Goal: Information Seeking & Learning: Learn about a topic

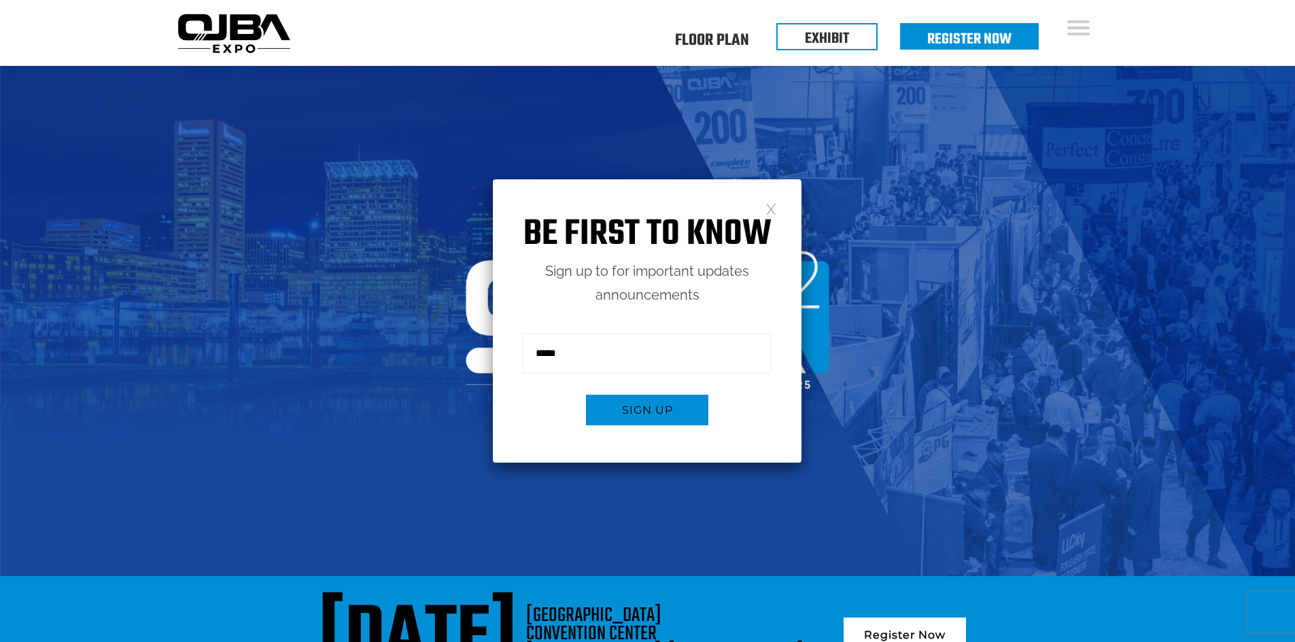
click at [773, 206] on link at bounding box center [771, 209] width 12 height 12
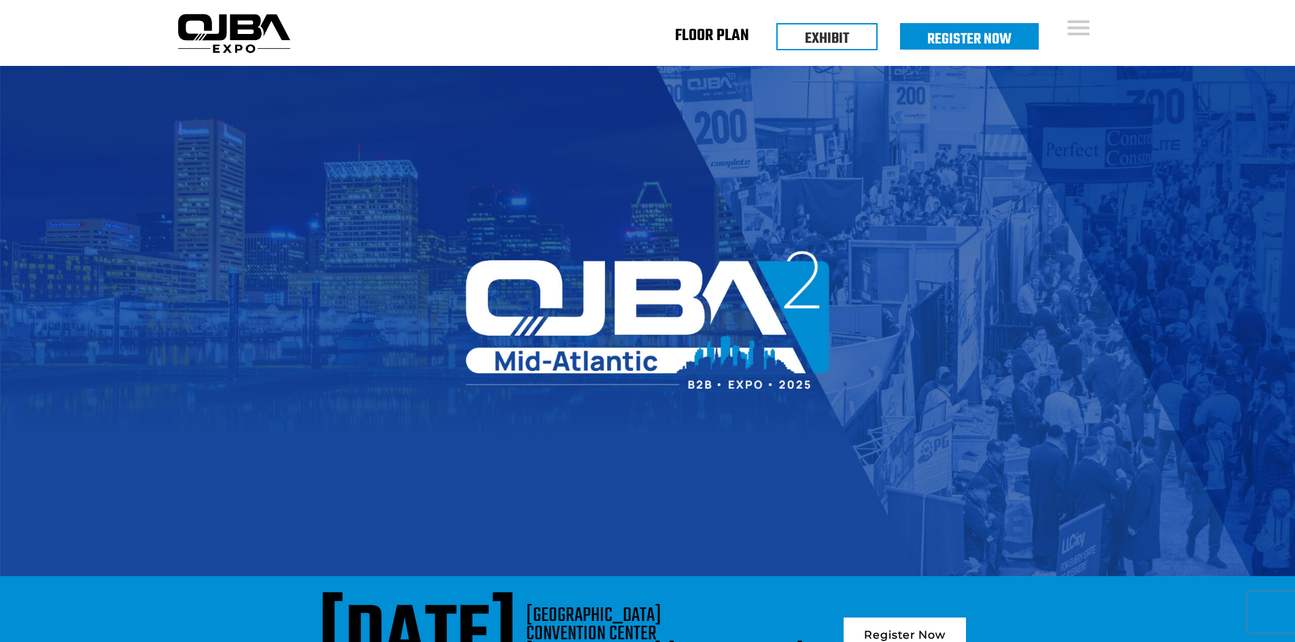
click at [698, 40] on link "Floor Plan" at bounding box center [712, 38] width 74 height 5
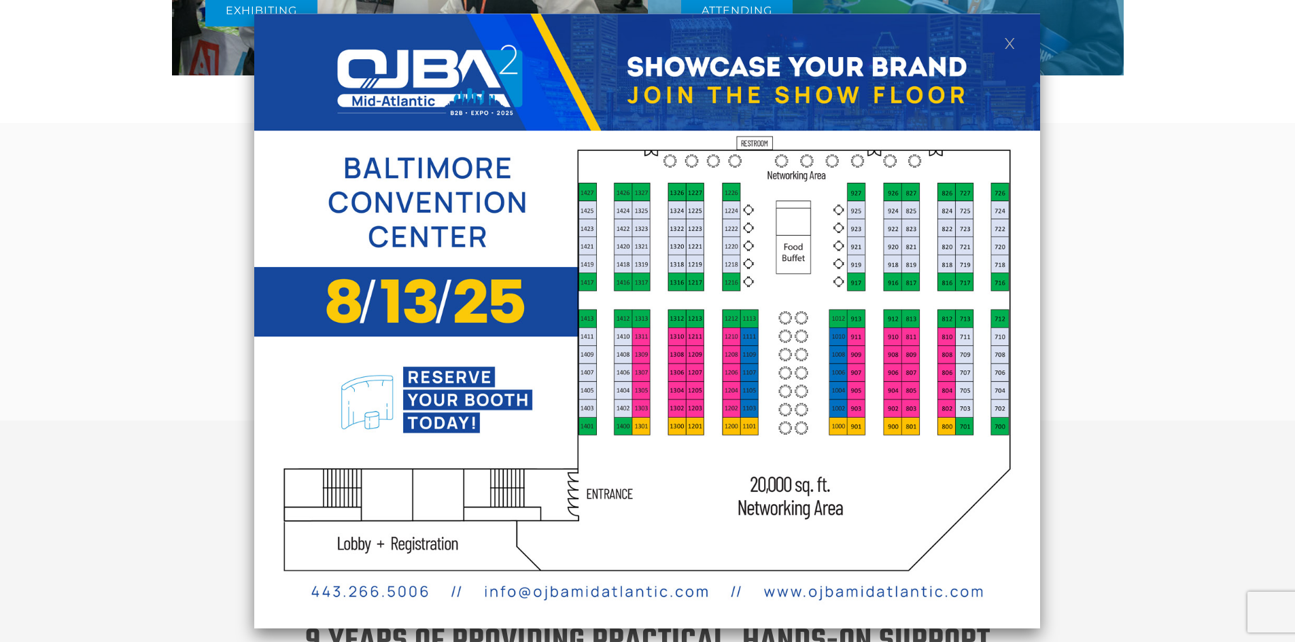
scroll to position [1087, 0]
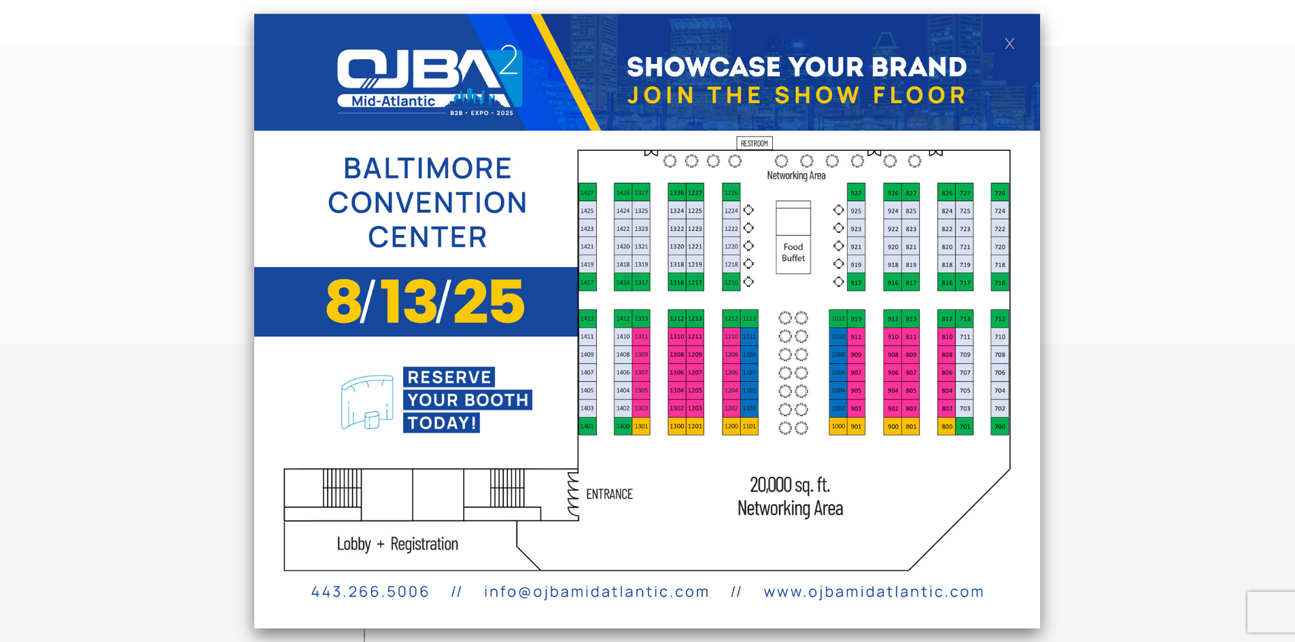
click at [1006, 39] on link at bounding box center [1010, 43] width 12 height 12
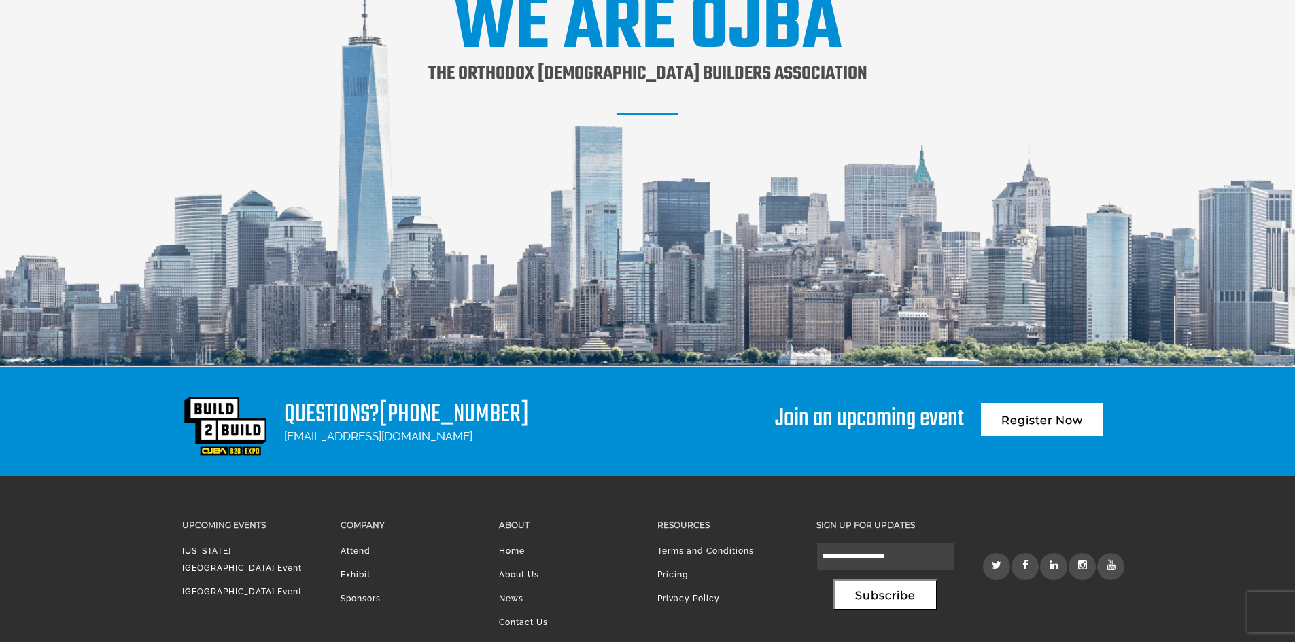
scroll to position [1770, 0]
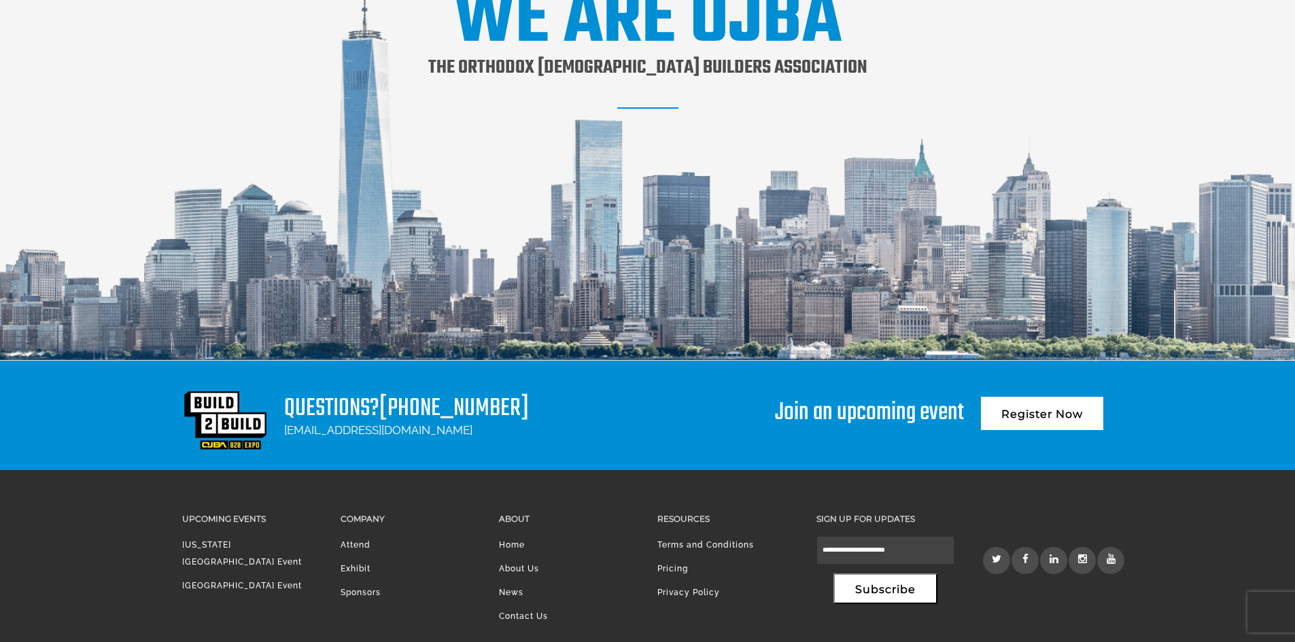
click at [248, 581] on link "[GEOGRAPHIC_DATA] Event" at bounding box center [242, 586] width 120 height 10
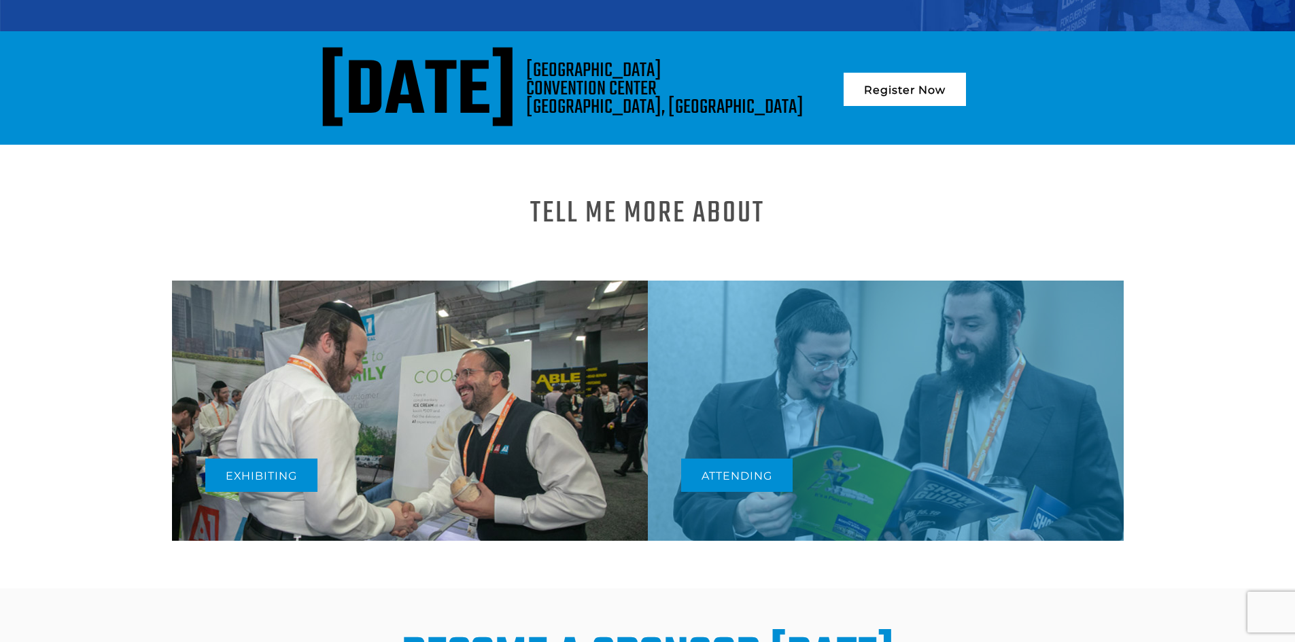
scroll to position [544, 0]
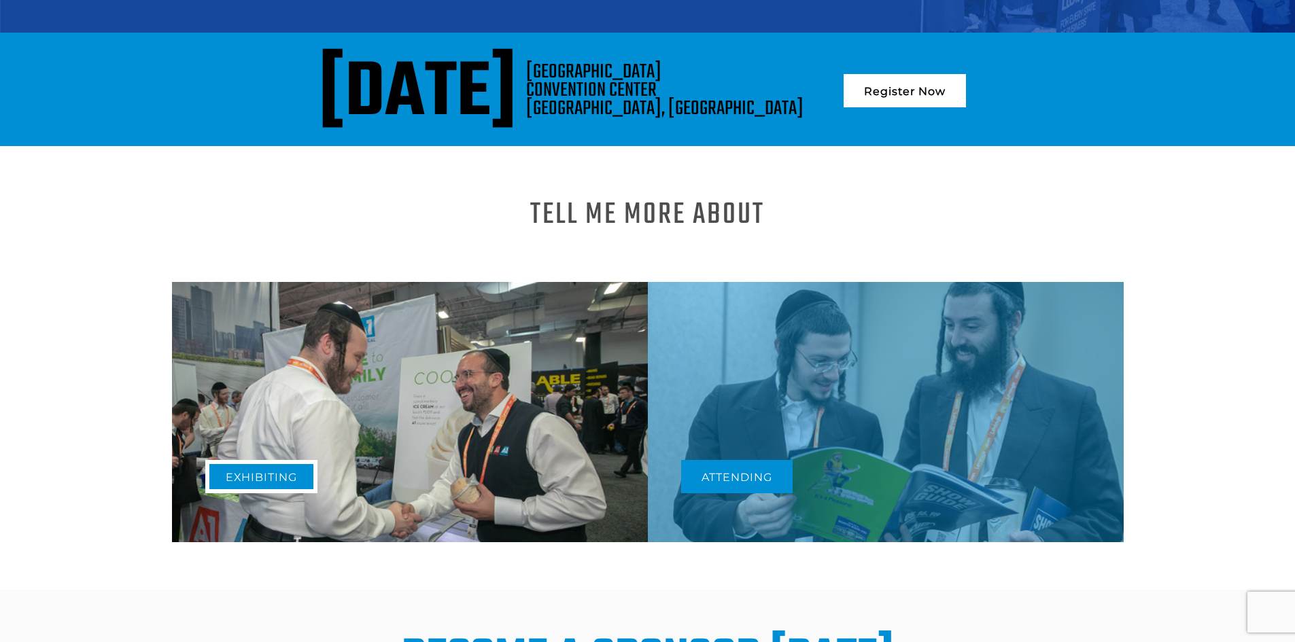
click at [292, 460] on link "Exhibiting" at bounding box center [261, 476] width 112 height 33
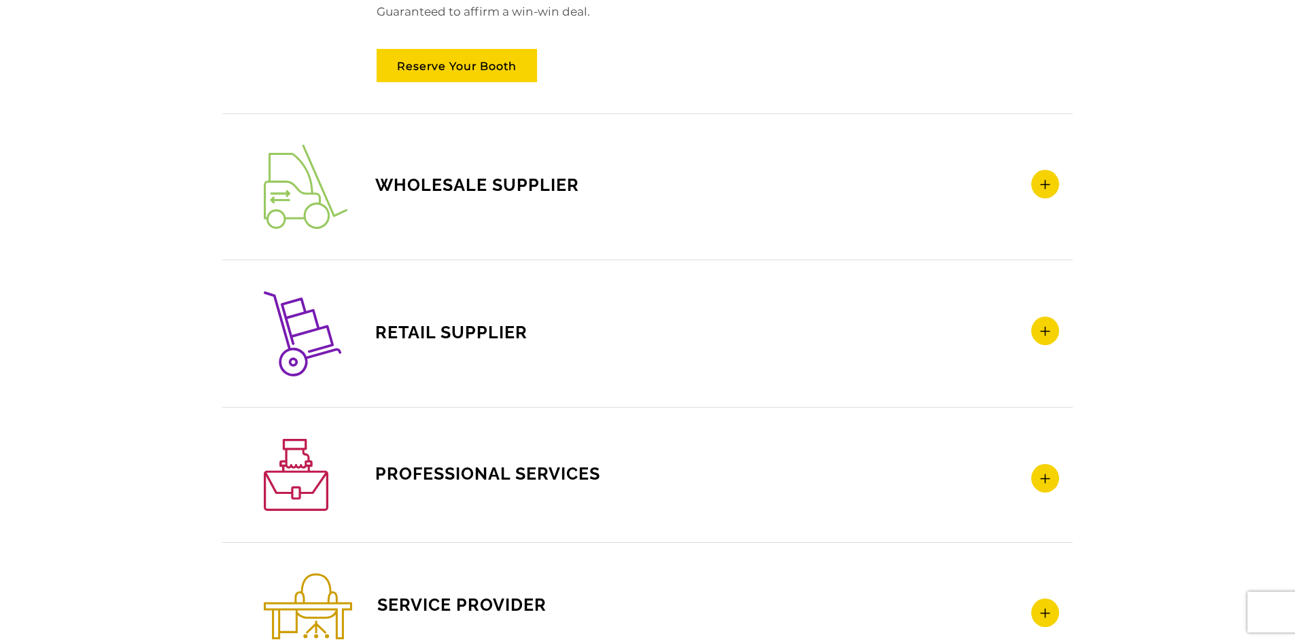
scroll to position [1980, 0]
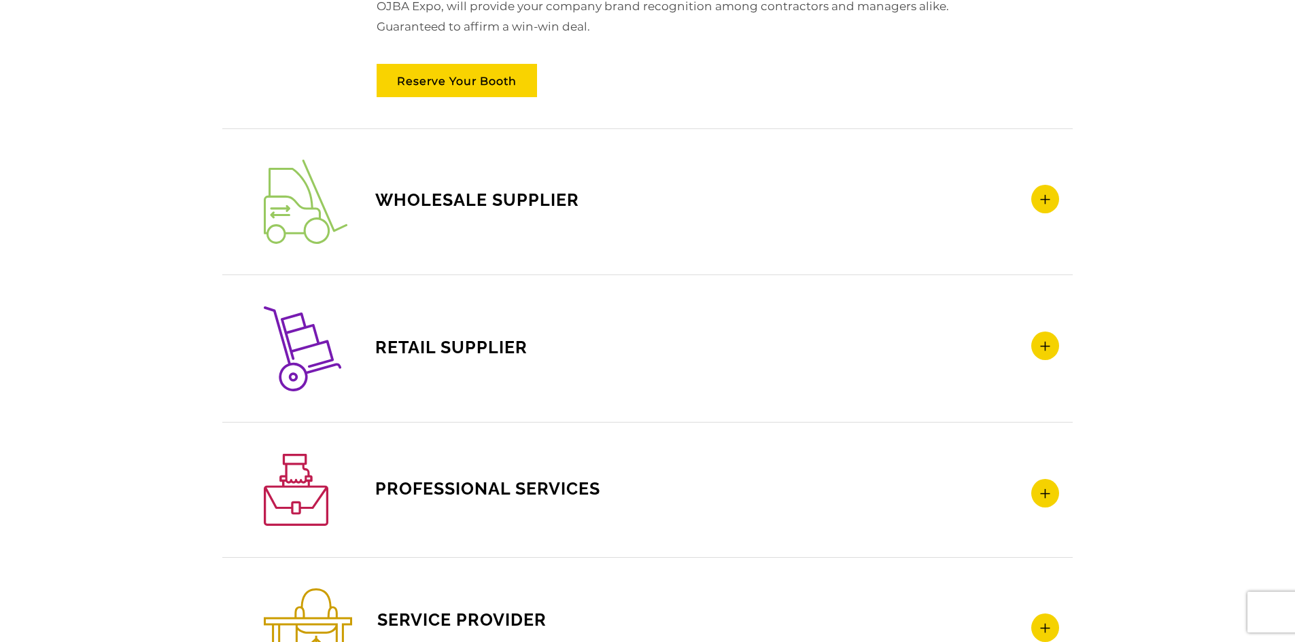
click at [486, 194] on span "WHOLESALE SUPPLIER" at bounding box center [421, 200] width 315 height 20
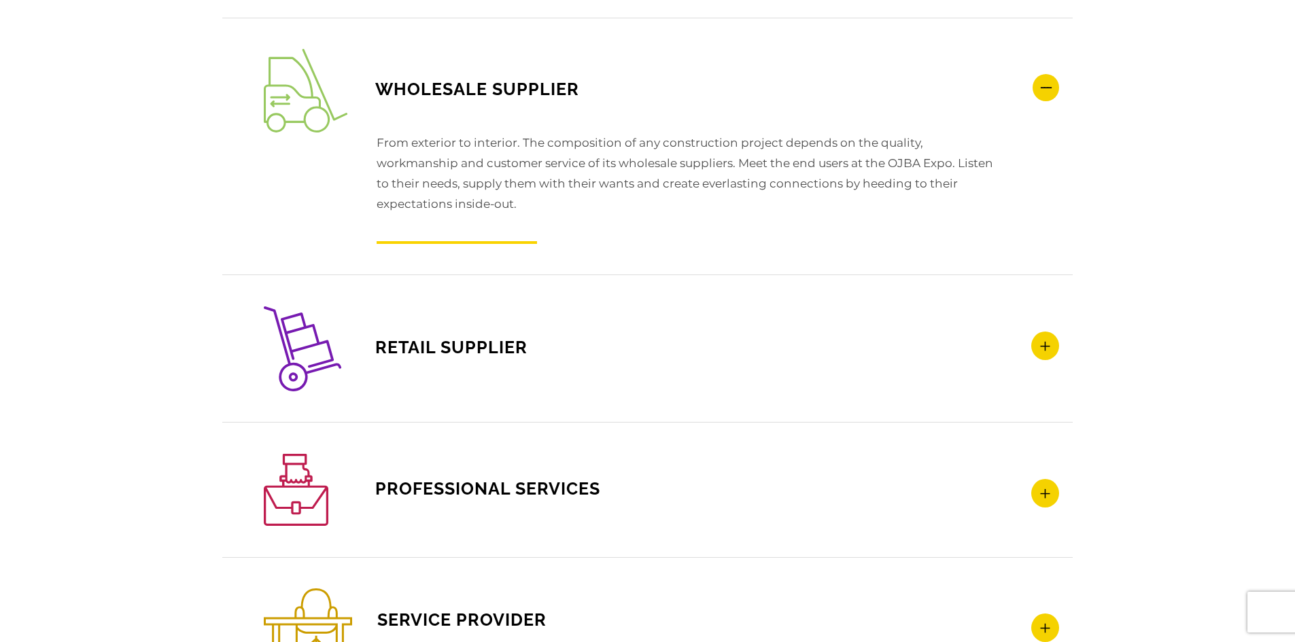
scroll to position [1978, 0]
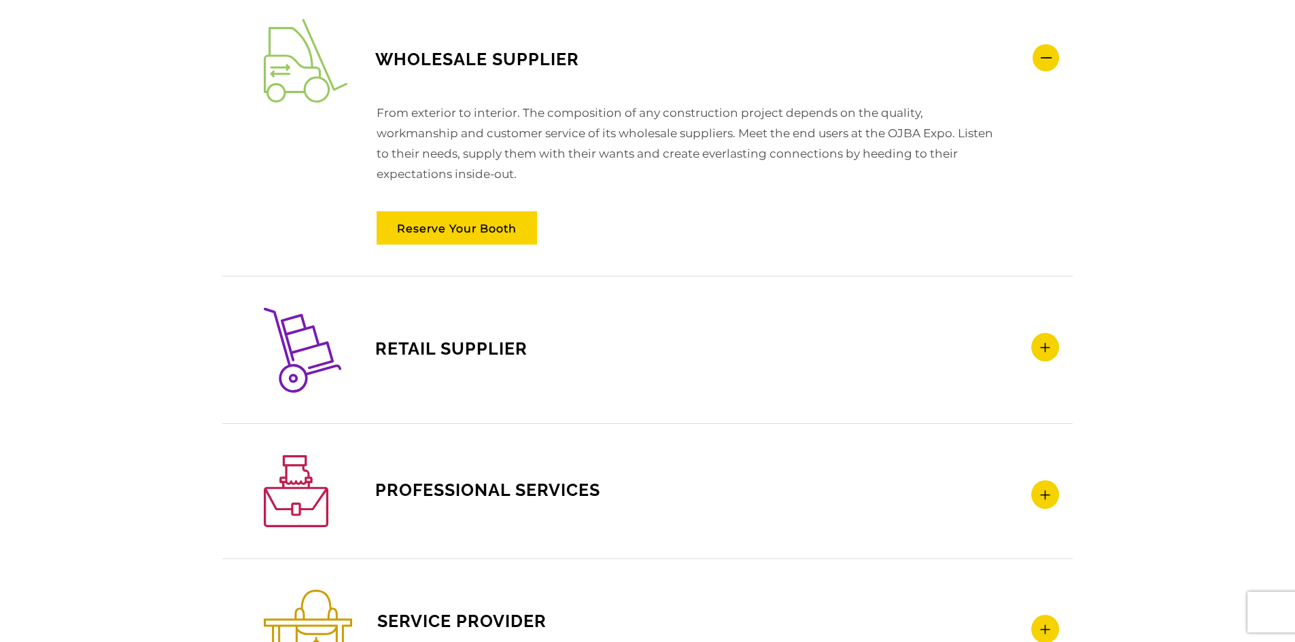
click at [428, 342] on span "RETAIL SUPPLIER" at bounding box center [396, 348] width 264 height 20
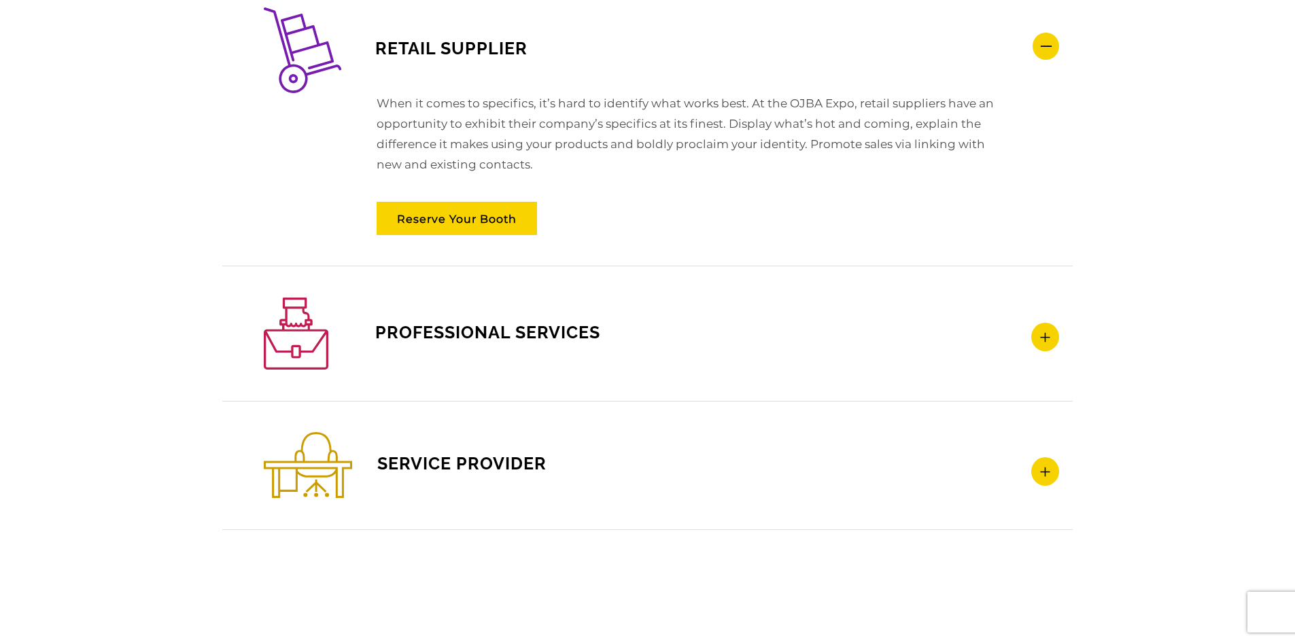
scroll to position [2182, 0]
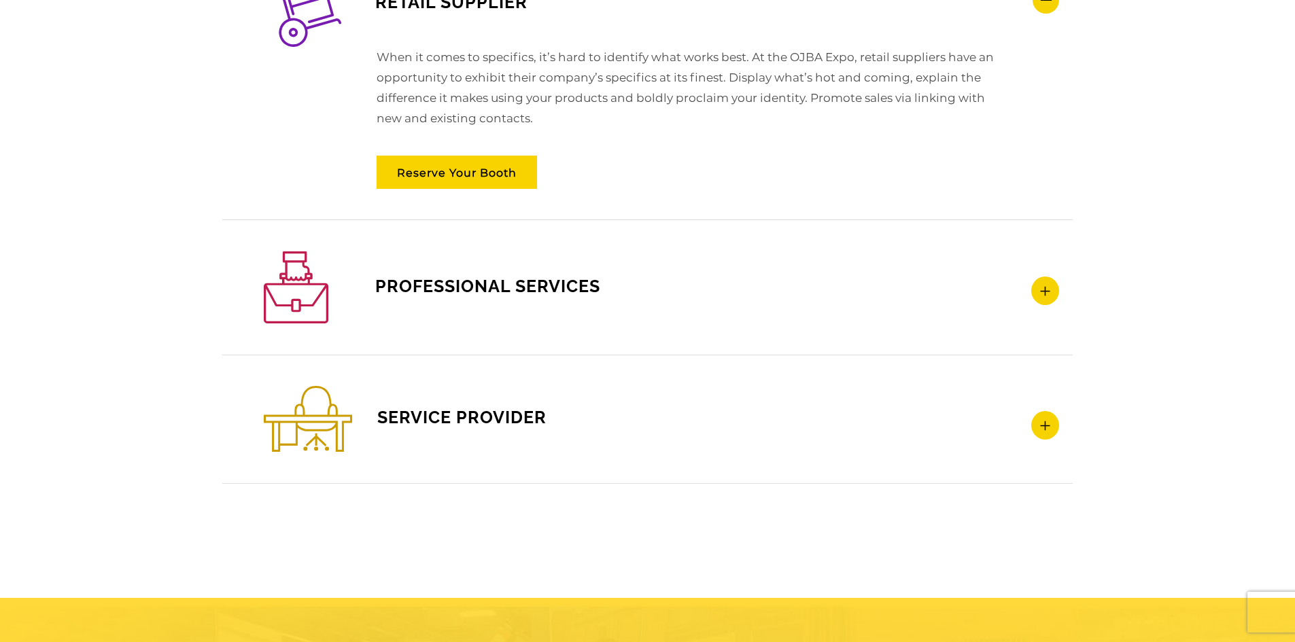
click at [474, 415] on span "SERVICE PROVIDER" at bounding box center [405, 417] width 283 height 20
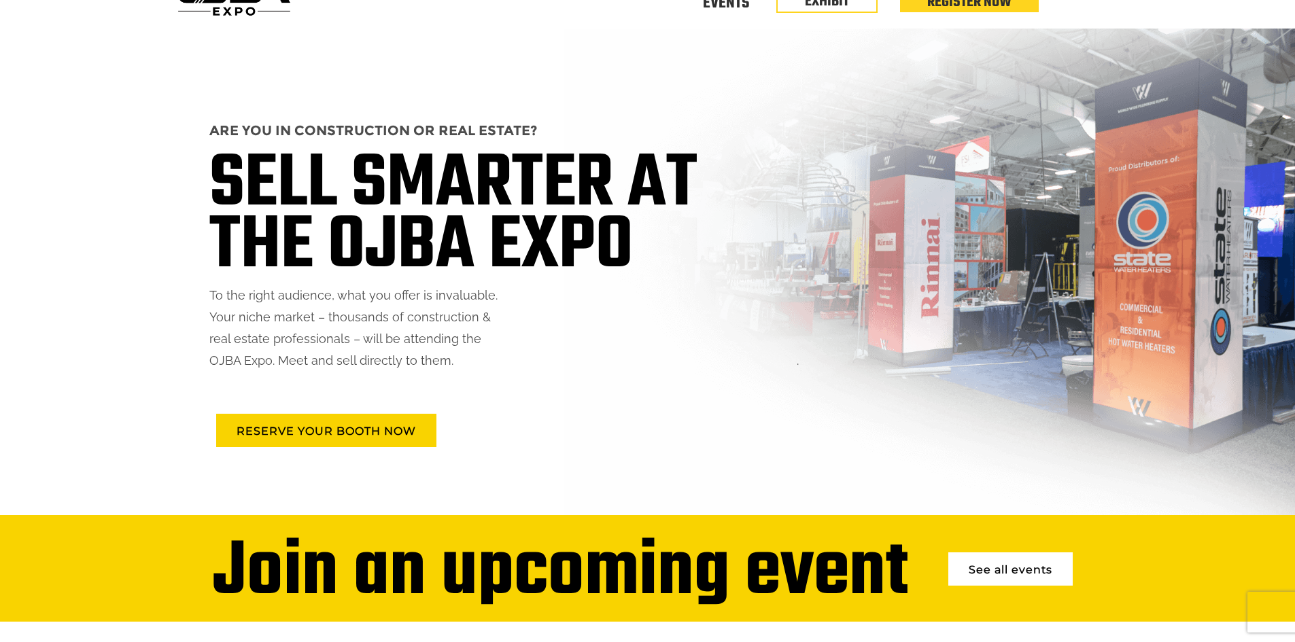
scroll to position [0, 0]
